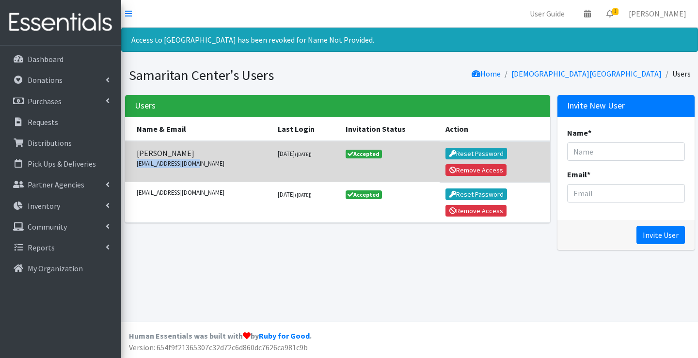
drag, startPoint x: 199, startPoint y: 163, endPoint x: 129, endPoint y: 167, distance: 69.8
click at [129, 167] on td "Cindy Dowd Greene dowdgreene@gmail.com" at bounding box center [198, 161] width 147 height 41
drag, startPoint x: 147, startPoint y: 166, endPoint x: 156, endPoint y: 171, distance: 10.6
click at [156, 171] on td "Cindy Dowd Greene dowdgreene@gmail.com" at bounding box center [198, 161] width 147 height 41
click at [480, 170] on button "Remove Access" at bounding box center [475, 170] width 61 height 12
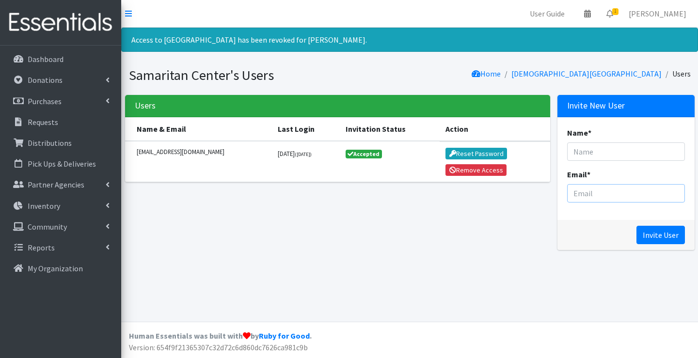
click at [593, 192] on input "Email *" at bounding box center [626, 193] width 118 height 18
paste input "Scan the code to answer our survey and be entered to win a prize!"
type input "Scan the code to answer our survey and be entered to win a prize!"
drag, startPoint x: 673, startPoint y: 192, endPoint x: 559, endPoint y: 202, distance: 114.2
click at [564, 200] on div "Name * Email * Scan the code to answer our survey and be entered to win a prize!" at bounding box center [625, 168] width 137 height 103
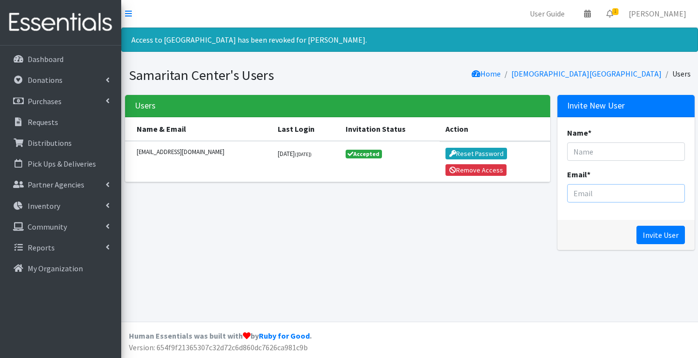
paste input "[EMAIL_ADDRESS][DOMAIN_NAME]"
type input "[EMAIL_ADDRESS][DOMAIN_NAME]"
click at [603, 143] on input "Name *" at bounding box center [626, 151] width 118 height 18
type input "[PERSON_NAME]"
click at [654, 236] on input "Invite User" at bounding box center [660, 235] width 48 height 18
